Goal: Task Accomplishment & Management: Manage account settings

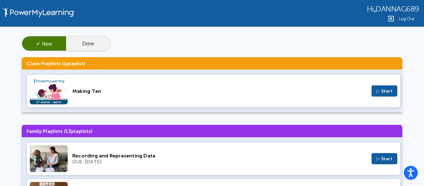
click at [89, 42] on button "Done" at bounding box center [88, 43] width 44 height 15
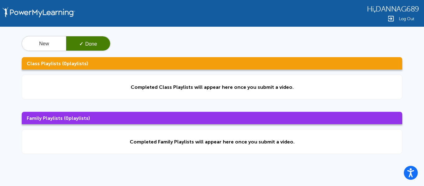
click at [89, 42] on button "✓ Done" at bounding box center [88, 43] width 44 height 15
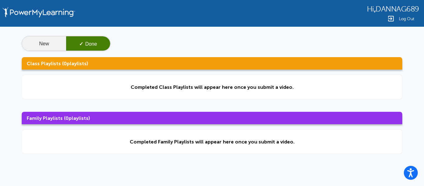
click at [52, 43] on button "New" at bounding box center [44, 43] width 44 height 15
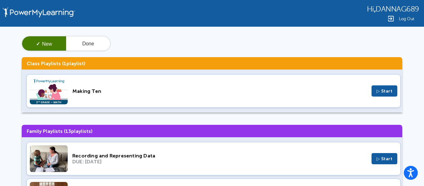
click at [52, 43] on button "✓ New" at bounding box center [44, 43] width 44 height 15
click at [79, 38] on button "Done" at bounding box center [88, 43] width 44 height 15
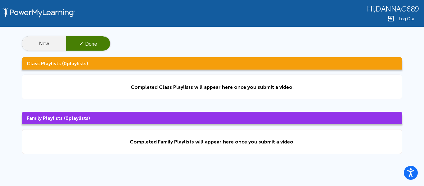
click at [31, 43] on button "New" at bounding box center [44, 43] width 44 height 15
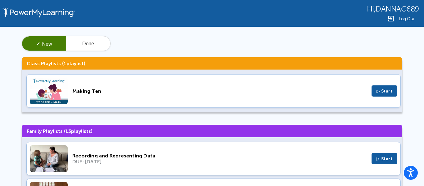
click at [50, 87] on img at bounding box center [49, 91] width 38 height 27
